Goal: Navigation & Orientation: Find specific page/section

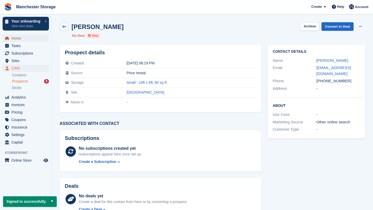
click at [24, 40] on span "Home" at bounding box center [26, 38] width 31 height 7
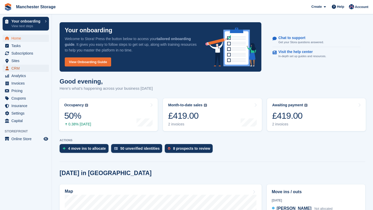
click at [14, 66] on span "CRM" at bounding box center [26, 68] width 31 height 7
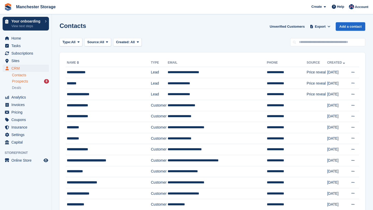
click at [19, 82] on span "Prospects" at bounding box center [20, 81] width 16 height 5
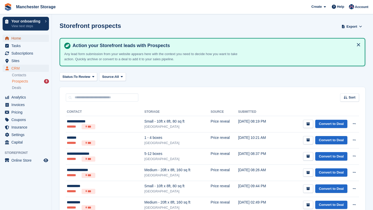
click at [21, 38] on span "Home" at bounding box center [26, 38] width 31 height 7
